Goal: Task Accomplishment & Management: Manage account settings

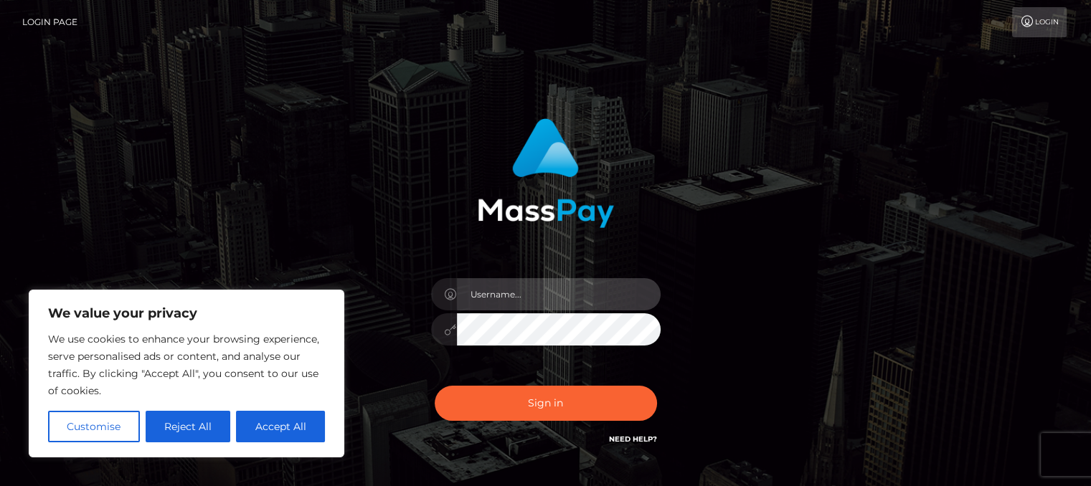
click at [539, 293] on input "text" at bounding box center [559, 294] width 204 height 32
type input "[EMAIL_ADDRESS][DOMAIN_NAME]"
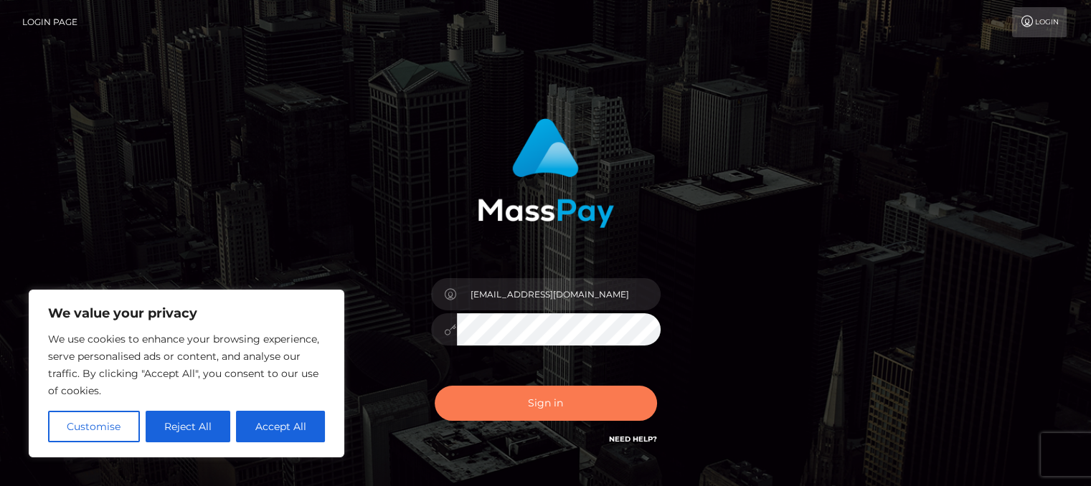
click at [581, 411] on button "Sign in" at bounding box center [546, 403] width 222 height 35
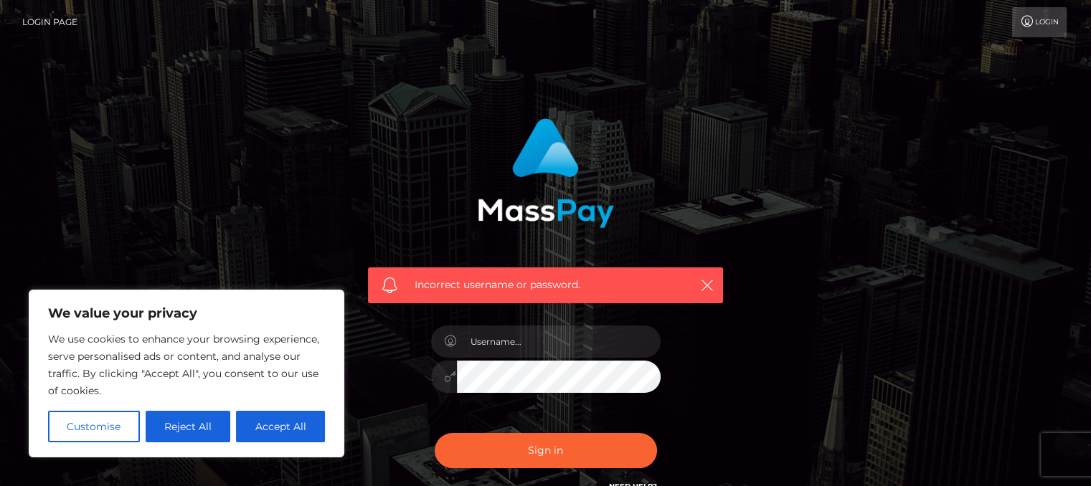
click at [1039, 16] on link "Login" at bounding box center [1039, 22] width 55 height 30
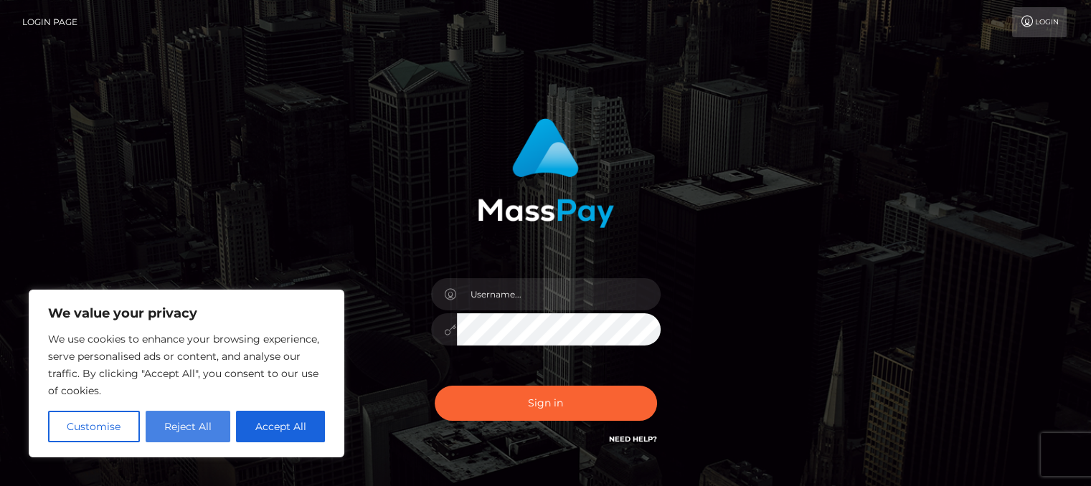
click at [157, 431] on button "Reject All" at bounding box center [188, 427] width 85 height 32
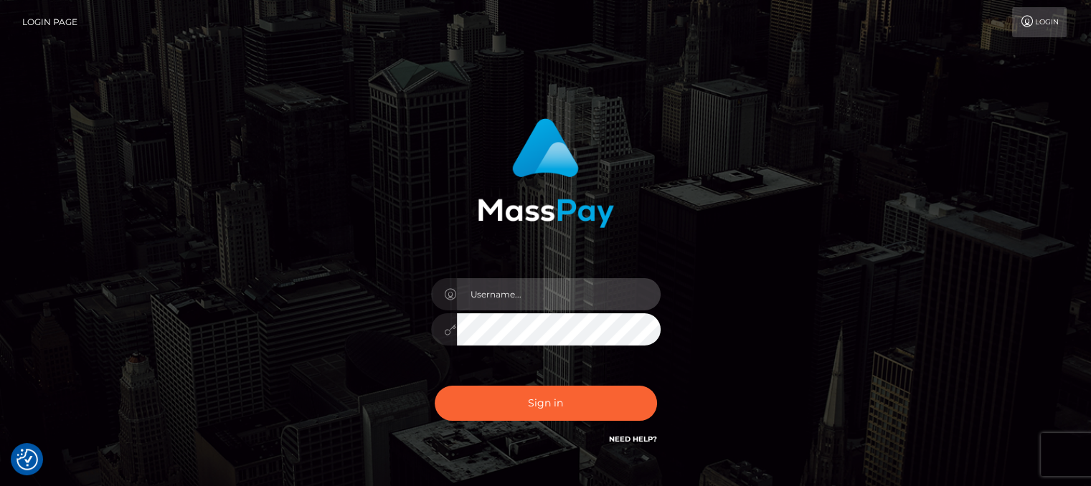
click at [523, 289] on input "text" at bounding box center [559, 294] width 204 height 32
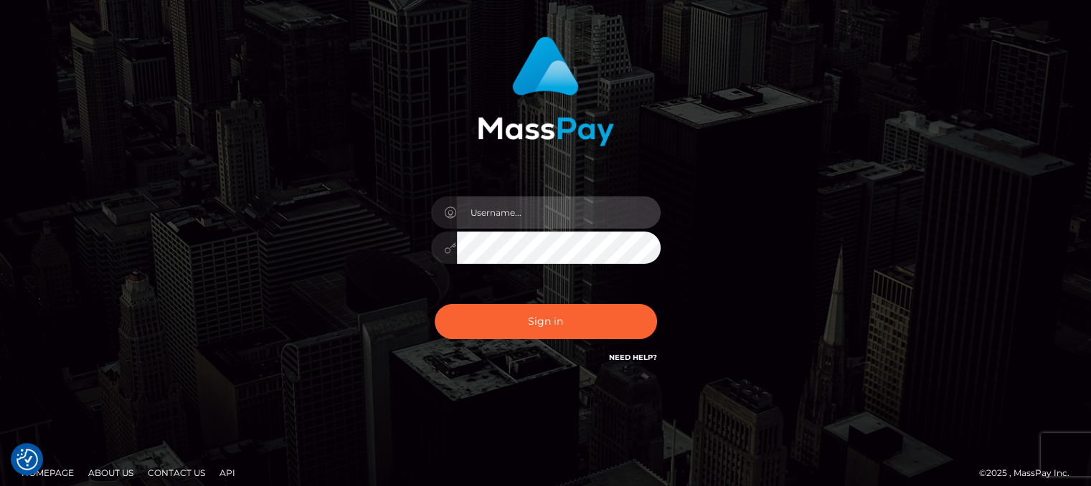
scroll to position [94, 0]
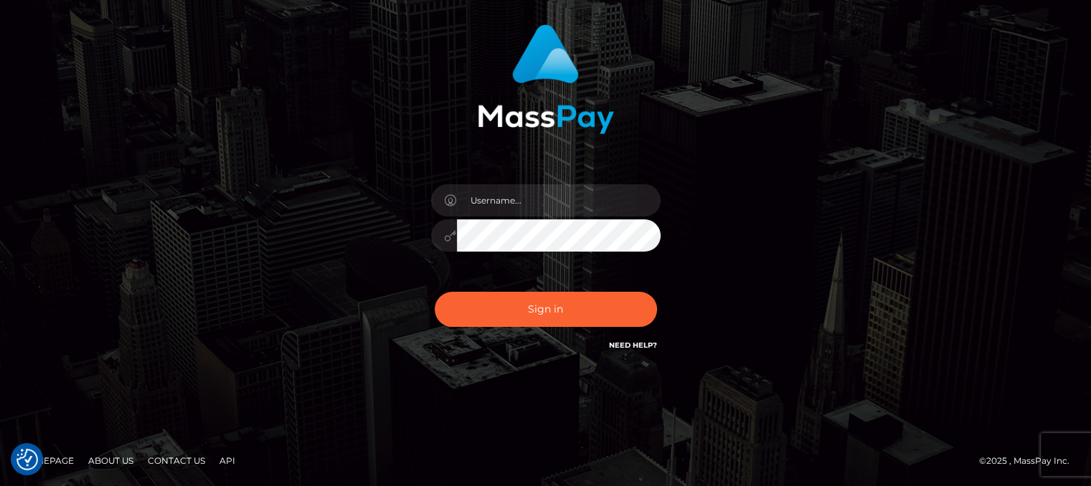
click at [615, 345] on link "Need Help?" at bounding box center [633, 345] width 48 height 9
click at [516, 196] on input "text" at bounding box center [559, 200] width 204 height 32
type input "niyah34500@icloud.com"
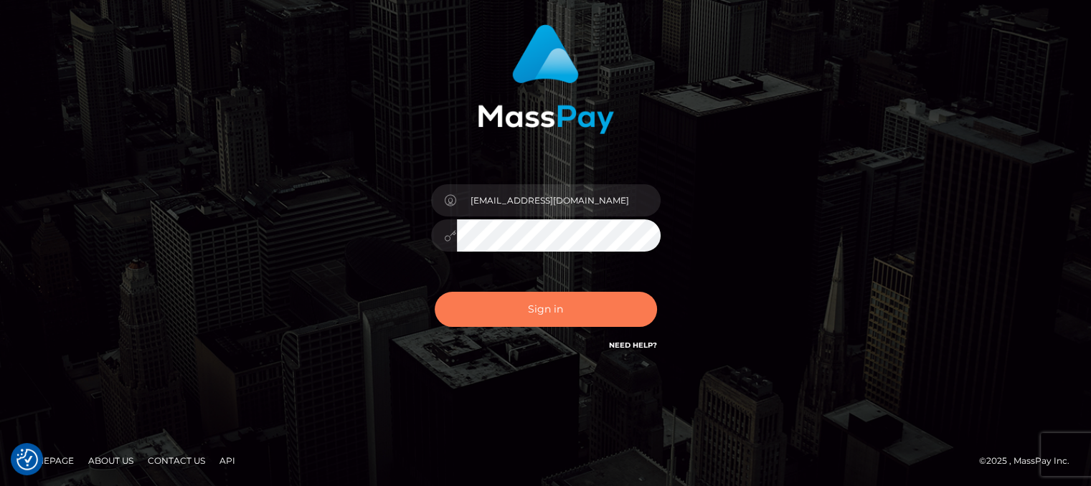
click at [575, 295] on button "Sign in" at bounding box center [546, 309] width 222 height 35
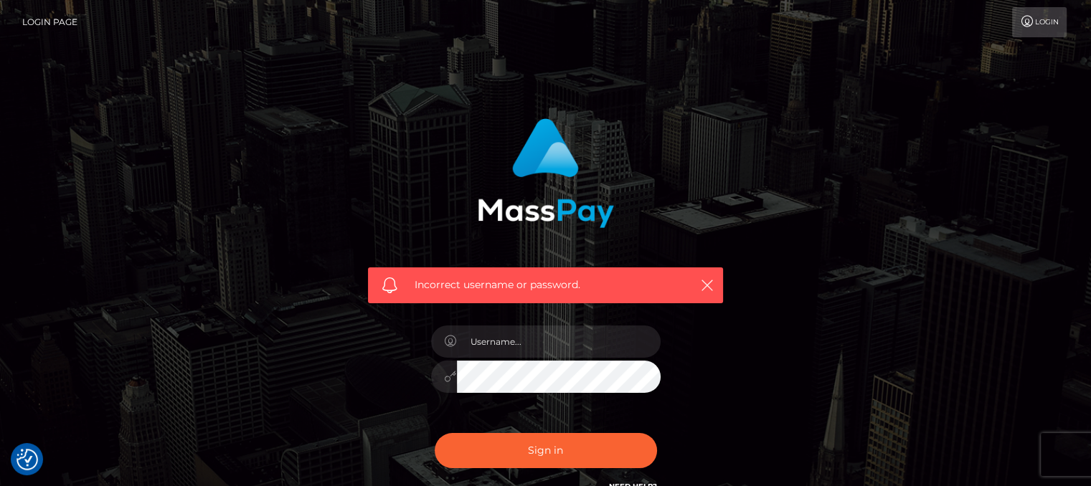
scroll to position [141, 0]
